Goal: Task Accomplishment & Management: Manage account settings

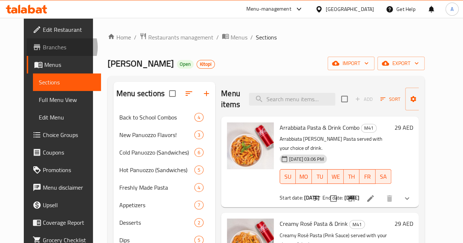
click at [43, 47] on span "Branches" at bounding box center [69, 47] width 52 height 9
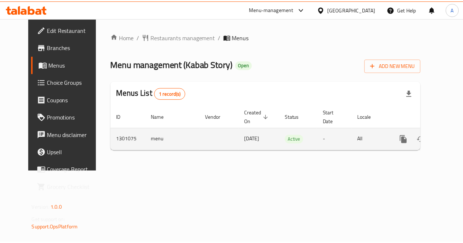
scroll to position [0, 3]
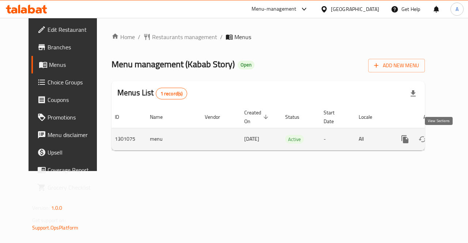
click at [455, 139] on icon "enhanced table" at bounding box center [458, 139] width 7 height 7
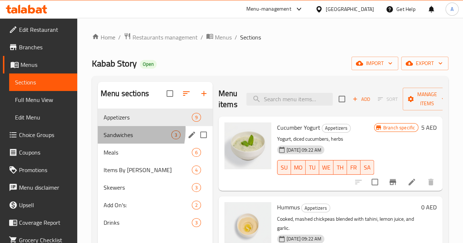
click at [110, 141] on div "Sandwiches 3" at bounding box center [155, 135] width 115 height 18
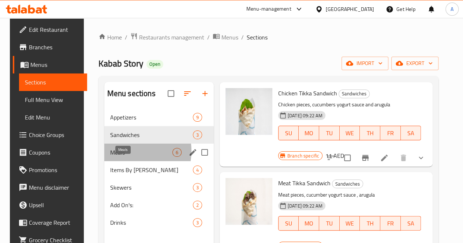
click at [118, 157] on span "Meals" at bounding box center [141, 152] width 62 height 9
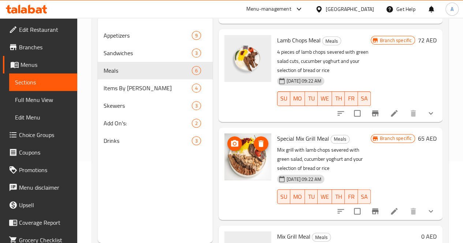
scroll to position [329, 0]
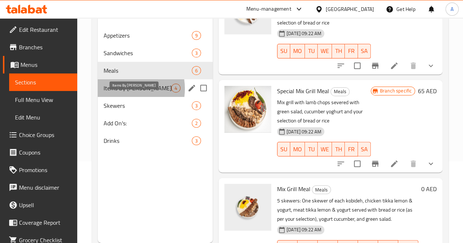
click at [118, 93] on span "Items By Kilo" at bounding box center [138, 88] width 68 height 9
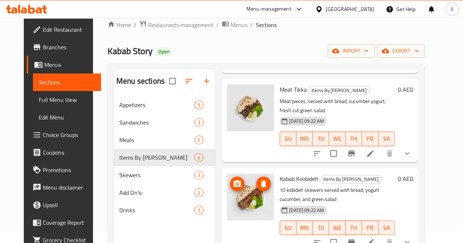
scroll to position [102, 0]
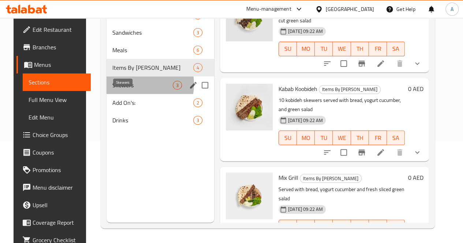
click at [124, 90] on span "Skewers" at bounding box center [142, 85] width 60 height 9
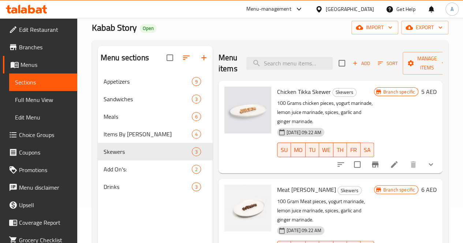
scroll to position [102, 0]
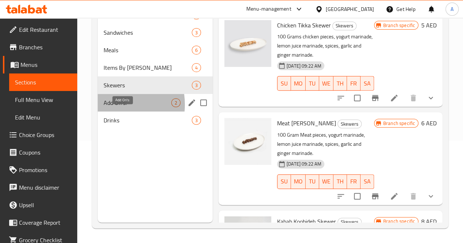
click at [108, 107] on span "Add On's:" at bounding box center [138, 102] width 68 height 9
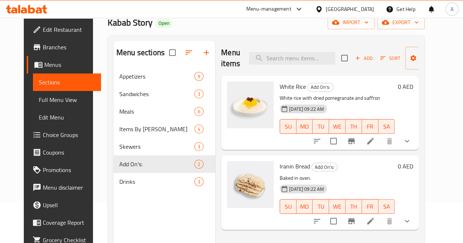
scroll to position [102, 0]
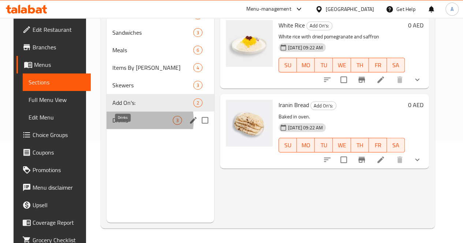
click at [118, 125] on span "Drinks" at bounding box center [142, 120] width 60 height 9
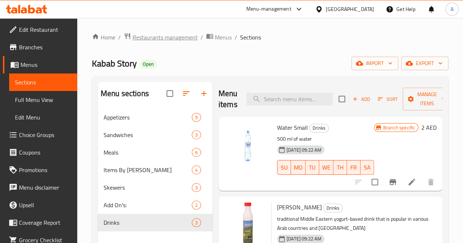
click at [155, 35] on span "Restaurants management" at bounding box center [164, 37] width 65 height 9
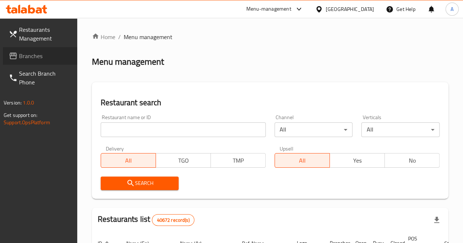
click at [33, 56] on span "Branches" at bounding box center [45, 56] width 52 height 9
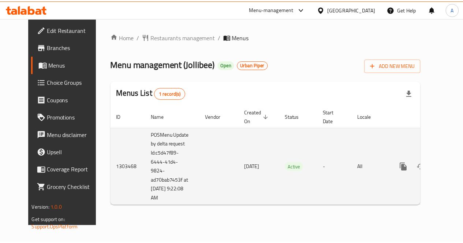
scroll to position [0, 3]
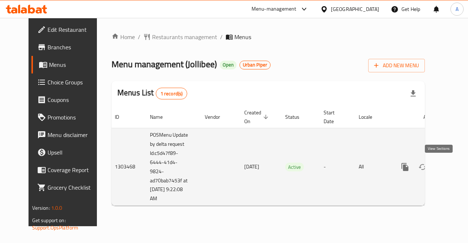
click at [449, 164] on link "enhanced table" at bounding box center [458, 167] width 18 height 18
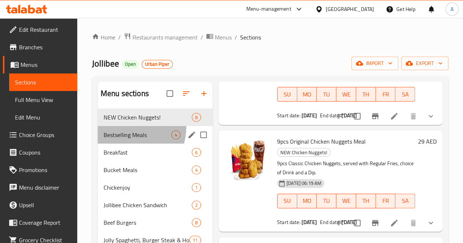
click at [124, 138] on div "Bestselling Meals 4" at bounding box center [155, 135] width 115 height 18
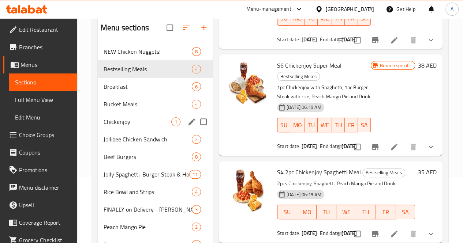
scroll to position [53, 0]
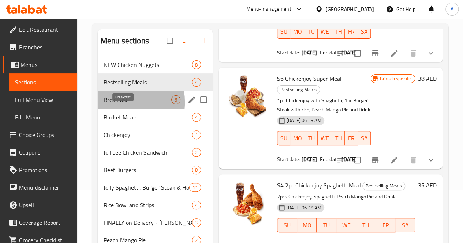
click at [107, 104] on span "Breakfast" at bounding box center [138, 99] width 68 height 9
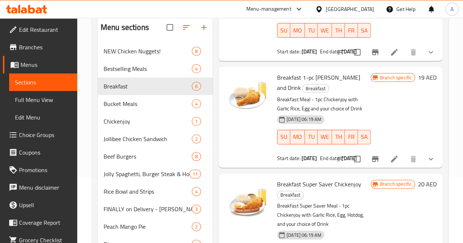
scroll to position [66, 0]
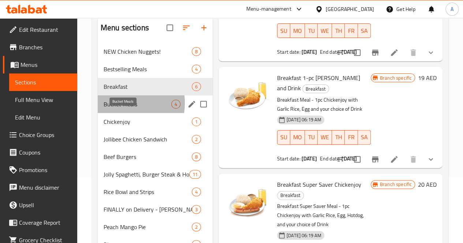
click at [119, 109] on span "Bucket Meals" at bounding box center [138, 104] width 68 height 9
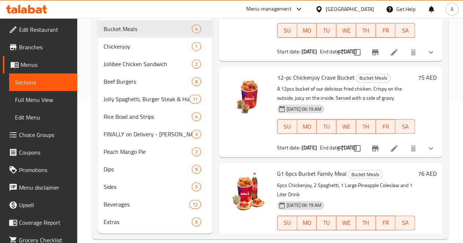
scroll to position [146, 0]
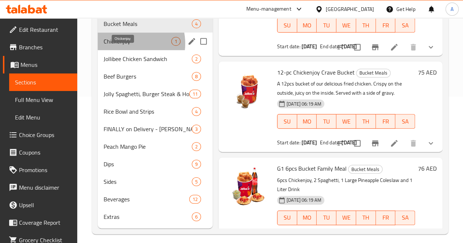
click at [125, 46] on span "Chickenjoy" at bounding box center [138, 41] width 68 height 9
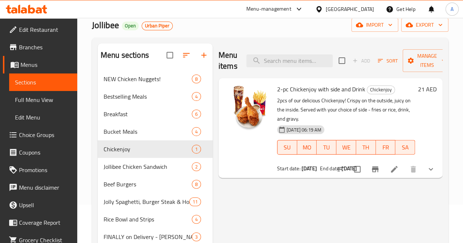
scroll to position [163, 0]
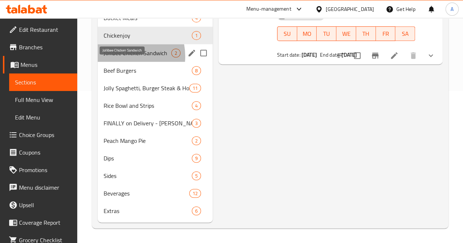
click at [120, 57] on span "Jollibee Chicken Sandwich" at bounding box center [138, 53] width 68 height 9
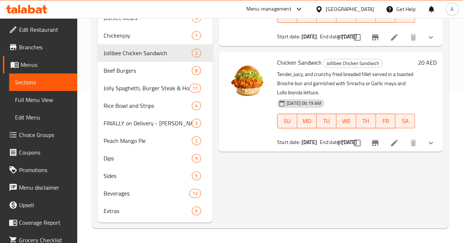
scroll to position [154, 0]
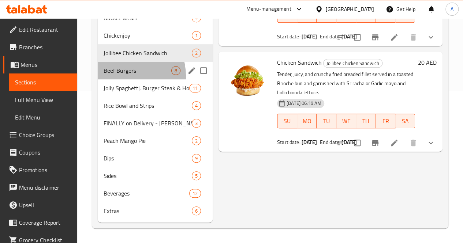
click at [124, 79] on div "Beef Burgers 8" at bounding box center [155, 71] width 115 height 18
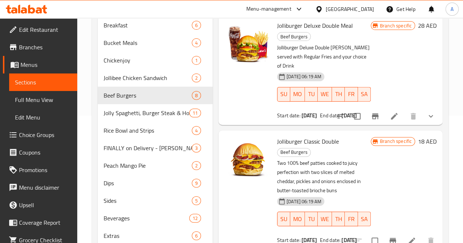
scroll to position [163, 0]
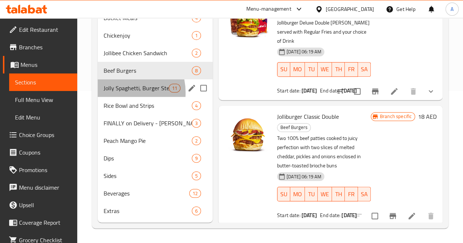
click at [120, 93] on div "Jolly Spaghetti, Burger Steak & Hotdog 11" at bounding box center [155, 88] width 115 height 18
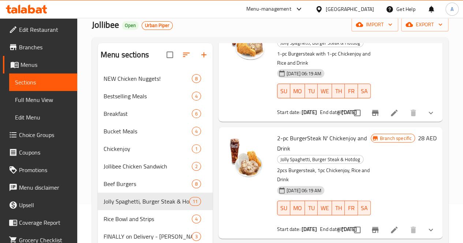
scroll to position [163, 0]
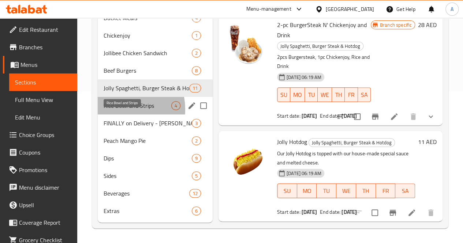
click at [120, 110] on span "Rice Bowl and Strips" at bounding box center [138, 105] width 68 height 9
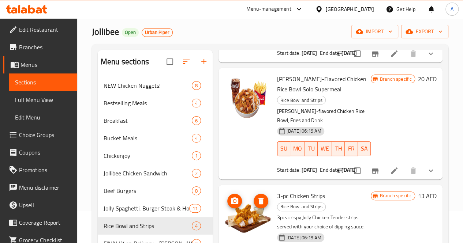
scroll to position [163, 0]
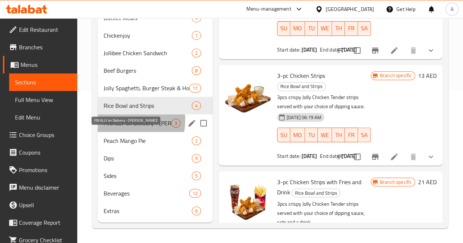
click at [122, 121] on span "FINALLY on Delivery - Jolly Sundaes!" at bounding box center [138, 123] width 68 height 9
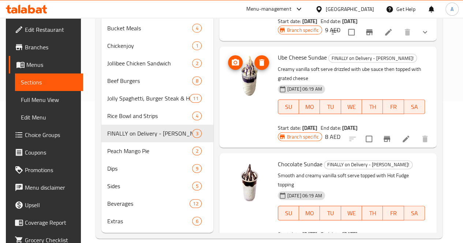
scroll to position [163, 0]
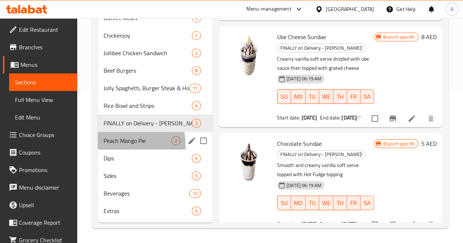
click at [113, 146] on div "Peach Mango Pie 2" at bounding box center [155, 141] width 115 height 18
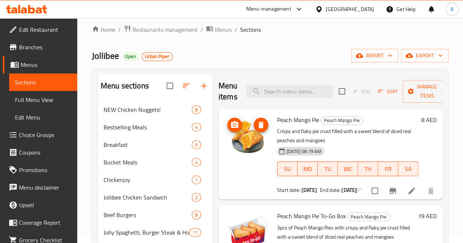
scroll to position [163, 0]
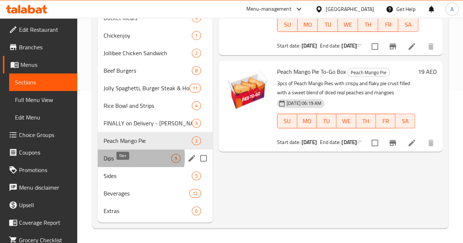
click at [116, 157] on span "Dips" at bounding box center [138, 158] width 68 height 9
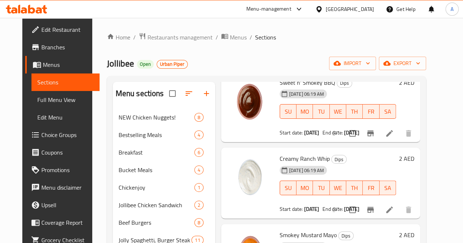
scroll to position [220, 0]
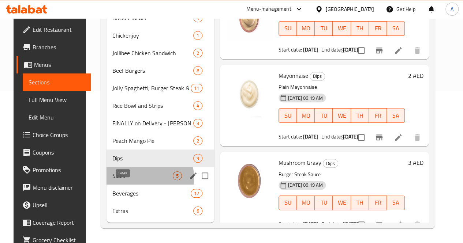
click at [127, 178] on span "Sides" at bounding box center [142, 176] width 60 height 9
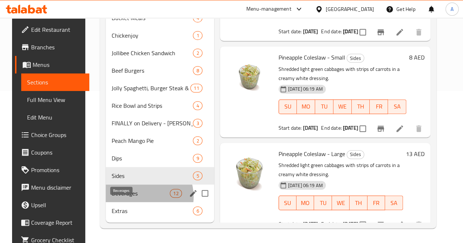
click at [134, 197] on span "Beverages" at bounding box center [141, 193] width 58 height 9
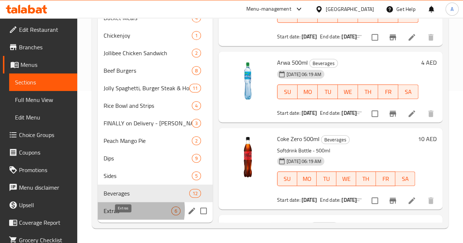
click at [124, 210] on span "Extras" at bounding box center [138, 211] width 68 height 9
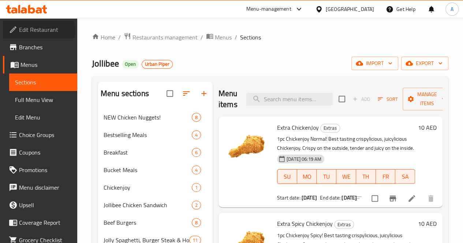
click at [38, 31] on span "Edit Restaurant" at bounding box center [45, 29] width 52 height 9
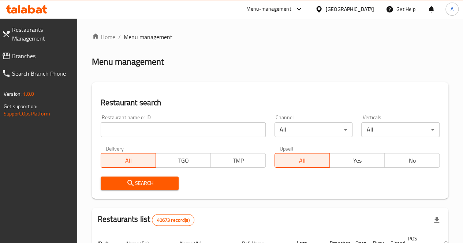
click at [26, 56] on span "Branches" at bounding box center [41, 56] width 59 height 9
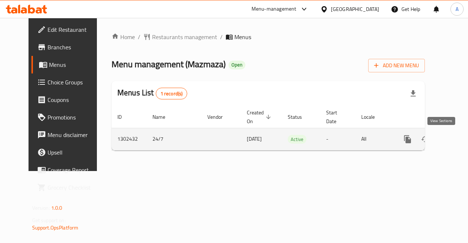
click at [457, 140] on icon "enhanced table" at bounding box center [460, 139] width 7 height 7
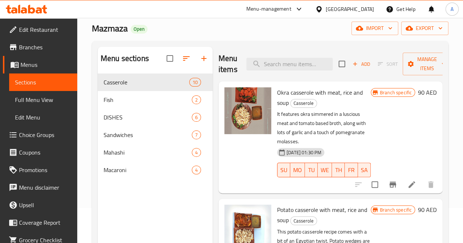
scroll to position [34, 0]
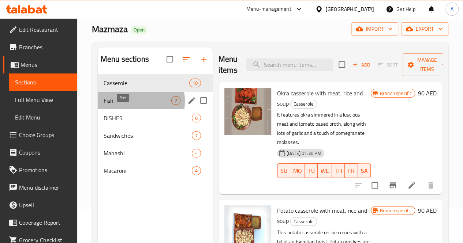
click at [122, 105] on span "Fish" at bounding box center [138, 100] width 68 height 9
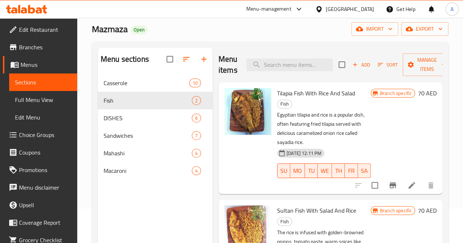
scroll to position [102, 0]
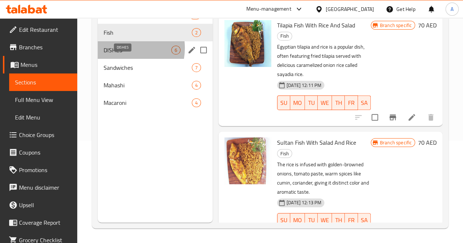
click at [121, 55] on span "DISHES" at bounding box center [138, 50] width 68 height 9
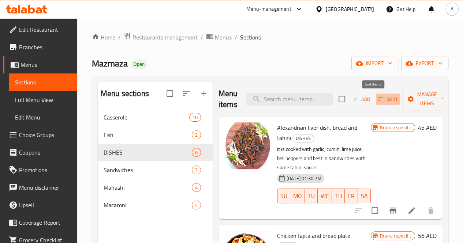
click at [378, 98] on span "Sort" at bounding box center [388, 99] width 20 height 8
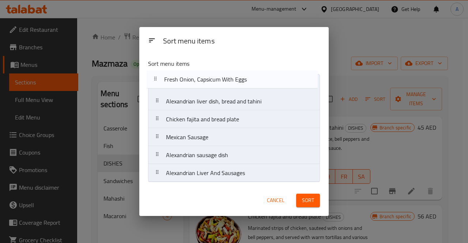
drag, startPoint x: 262, startPoint y: 120, endPoint x: 260, endPoint y: 78, distance: 42.5
click at [260, 78] on nav "Alexandrian liver dish, bread and tahini Chicken fajita and bread plate Fresh O…" at bounding box center [234, 128] width 172 height 108
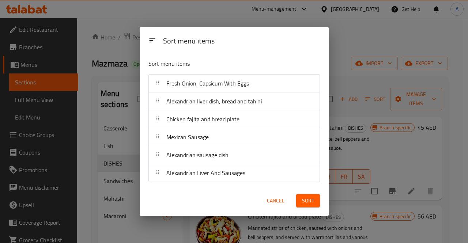
click at [307, 201] on span "Sort" at bounding box center [308, 200] width 12 height 9
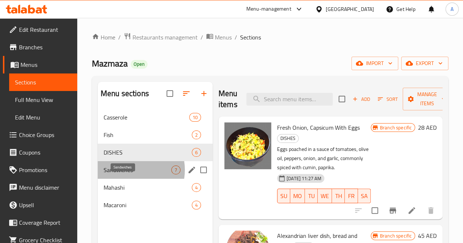
click at [129, 175] on span "Sandwiches" at bounding box center [138, 170] width 68 height 9
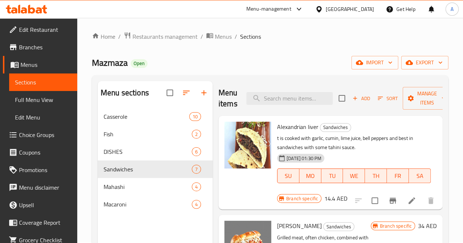
scroll to position [0, 0]
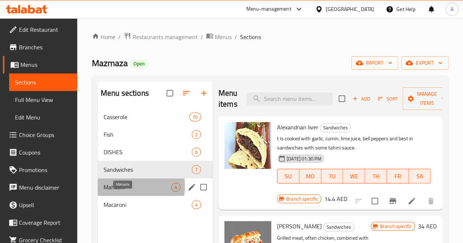
click at [106, 192] on span "Mahashi" at bounding box center [138, 187] width 68 height 9
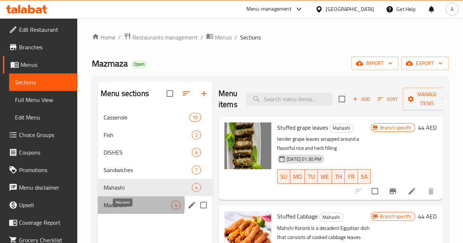
click at [122, 210] on span "Macaroni" at bounding box center [138, 205] width 68 height 9
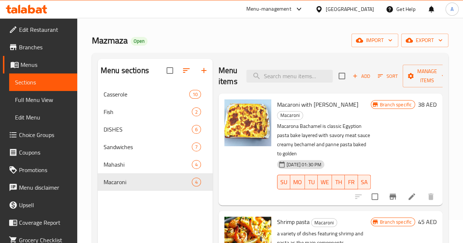
scroll to position [19, 0]
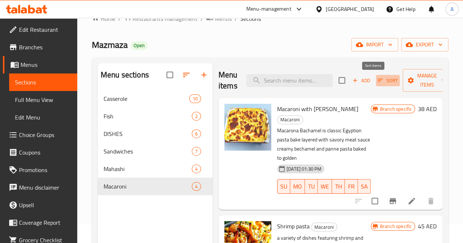
click at [377, 83] on icon "button" at bounding box center [380, 80] width 7 height 7
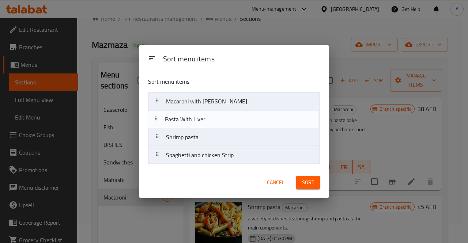
drag, startPoint x: 232, startPoint y: 140, endPoint x: 231, endPoint y: 120, distance: 20.5
click at [231, 120] on nav "Macaroni with bechamel Shrimp pasta Pasta With Liver Spaghetti and chicken Strip" at bounding box center [234, 128] width 172 height 72
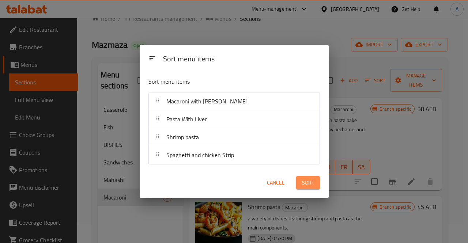
click at [308, 183] on span "Sort" at bounding box center [308, 183] width 12 height 9
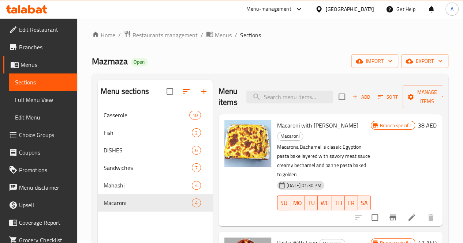
scroll to position [0, 0]
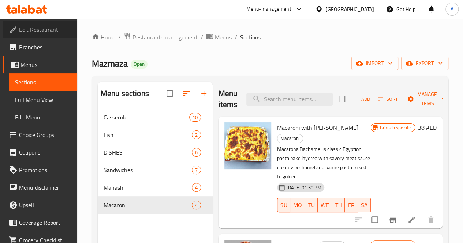
click at [46, 33] on span "Edit Restaurant" at bounding box center [45, 29] width 52 height 9
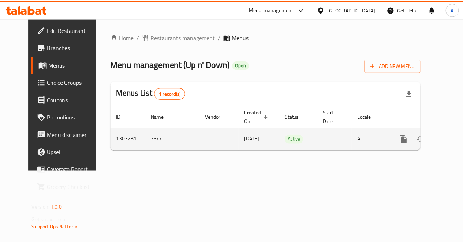
scroll to position [0, 3]
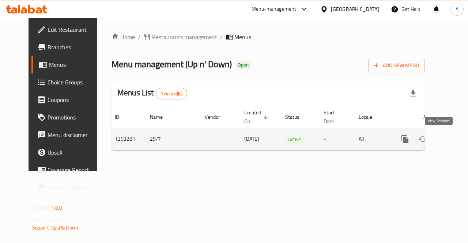
click at [454, 136] on icon "enhanced table" at bounding box center [458, 139] width 9 height 9
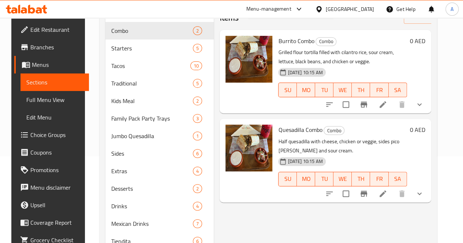
scroll to position [89, 0]
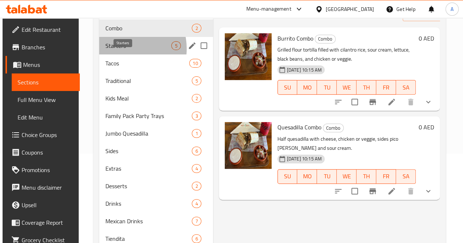
click at [119, 50] on span "Starters" at bounding box center [138, 45] width 66 height 9
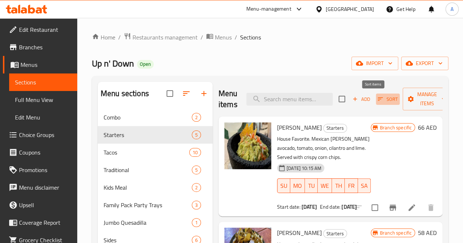
click at [377, 101] on icon "button" at bounding box center [380, 99] width 7 height 7
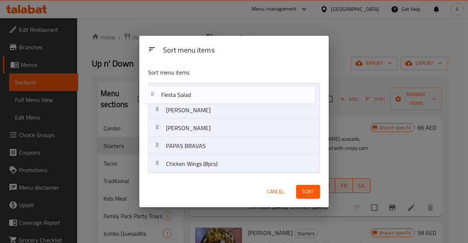
drag, startPoint x: 233, startPoint y: 169, endPoint x: 227, endPoint y: 95, distance: 73.4
click at [227, 95] on nav "[PERSON_NAME] Nachos Machos PAPAS BRAVAS Chicken Wings (8pcs) Fiesta Salad" at bounding box center [234, 128] width 172 height 90
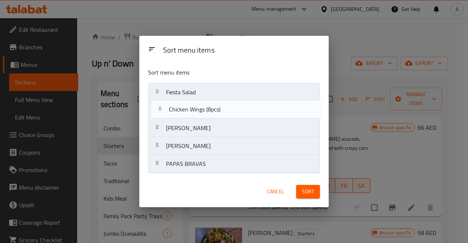
drag, startPoint x: 231, startPoint y: 167, endPoint x: 234, endPoint y: 110, distance: 56.8
click at [234, 110] on nav "Fiesta Salad [PERSON_NAME] Guacamole Nachos Machos PAPAS BRAVAS Chicken Wings (…" at bounding box center [234, 128] width 172 height 90
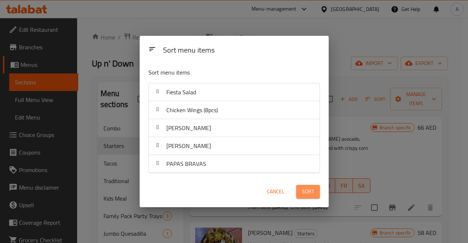
click at [308, 193] on span "Sort" at bounding box center [308, 191] width 12 height 9
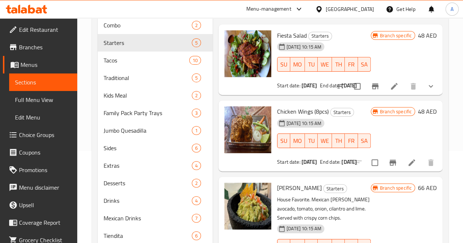
scroll to position [92, 0]
drag, startPoint x: 247, startPoint y: 111, endPoint x: 283, endPoint y: 115, distance: 36.8
click at [283, 115] on div "Chicken Wings (8pcs) Starters [DATE] 10:15 AM SU MO TU WE TH FR SA Start date: …" at bounding box center [324, 136] width 100 height 65
copy span "Chicken Wings"
